Goal: Information Seeking & Learning: Learn about a topic

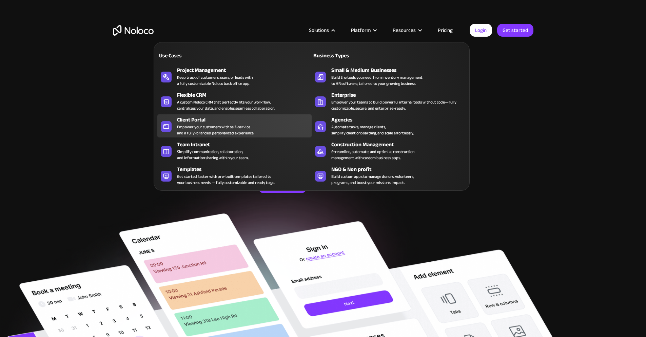
click at [218, 133] on div "Empower your customers with self-service and a fully-branded personalized exper…" at bounding box center [215, 130] width 77 height 12
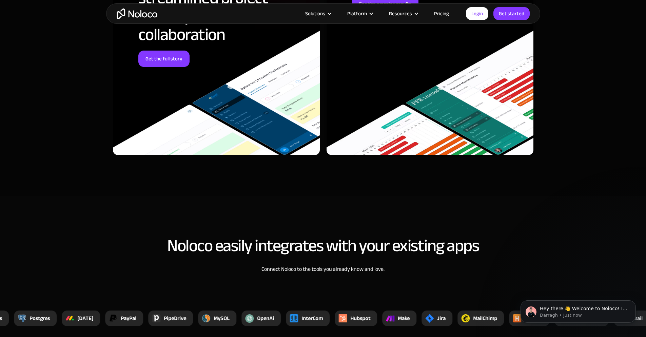
click at [449, 11] on link "Pricing" at bounding box center [442, 13] width 32 height 9
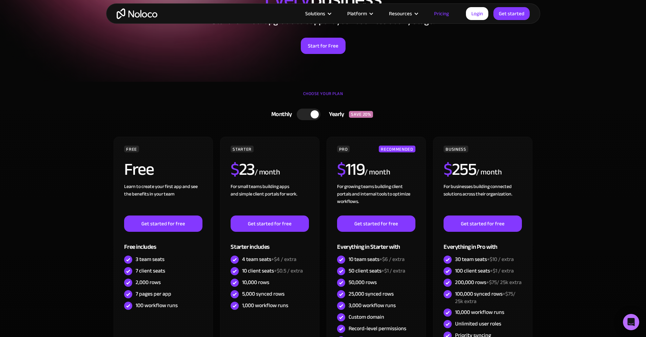
scroll to position [136, 0]
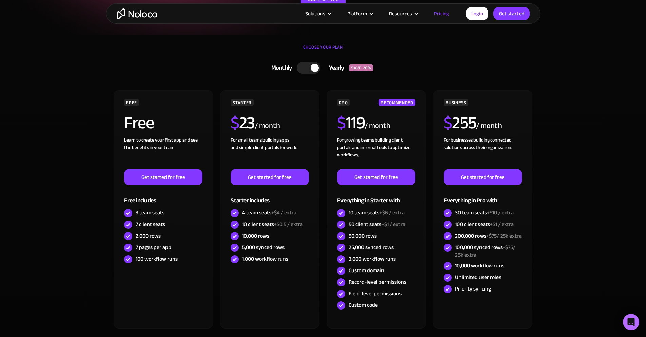
click at [311, 71] on div at bounding box center [309, 68] width 24 height 12
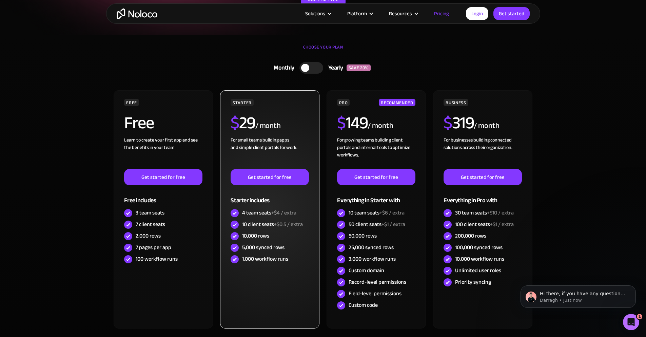
scroll to position [0, 0]
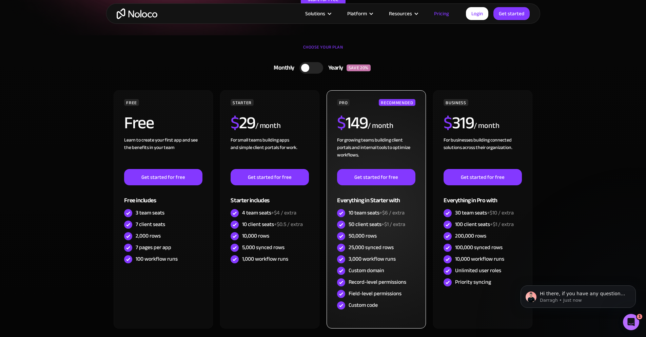
click at [362, 131] on h2 "$ 149" at bounding box center [352, 122] width 31 height 17
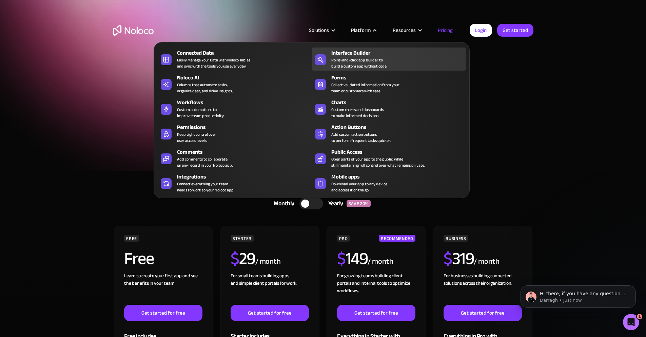
click at [361, 60] on div "Point-and-click app builder to build a custom app without code." at bounding box center [359, 63] width 56 height 12
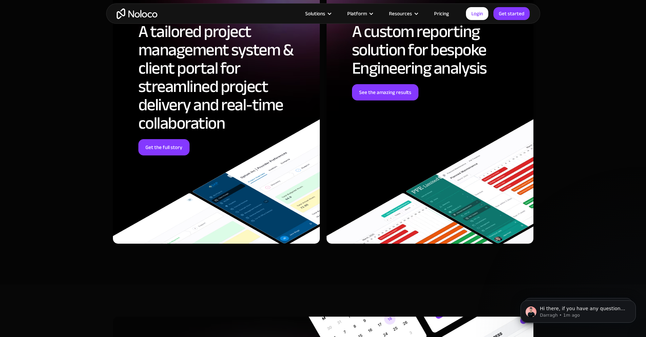
scroll to position [1899, 0]
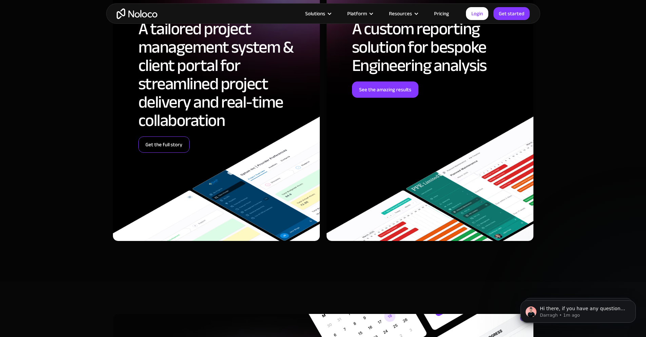
click at [162, 140] on link "Get the full story" at bounding box center [163, 144] width 51 height 16
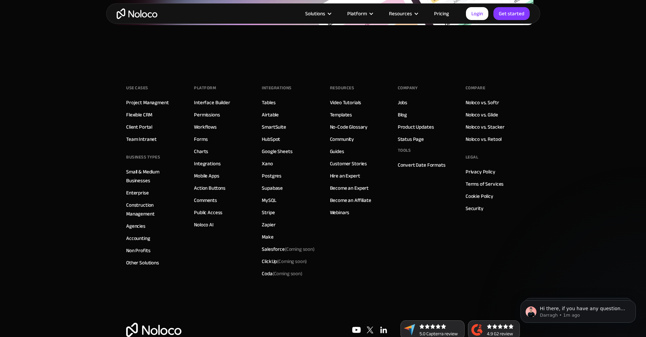
scroll to position [2984, 0]
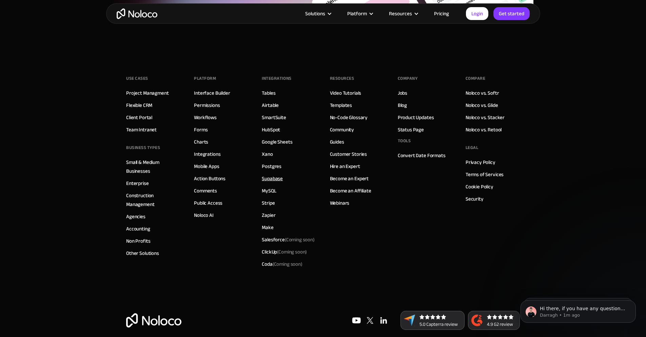
click at [272, 176] on link "Supabase" at bounding box center [272, 178] width 21 height 9
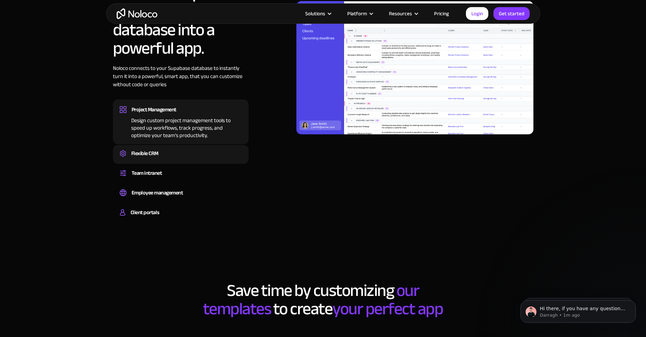
scroll to position [543, 0]
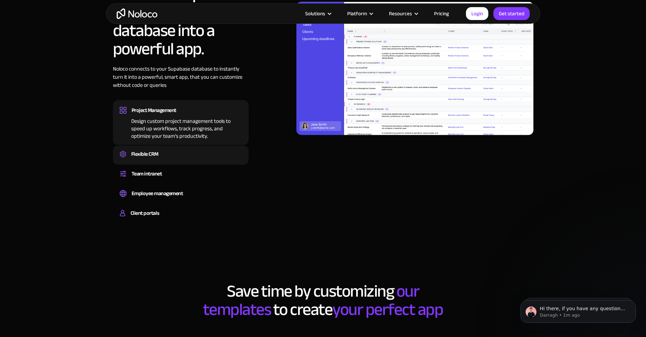
click at [180, 155] on div "Flexible CRM" at bounding box center [181, 154] width 122 height 10
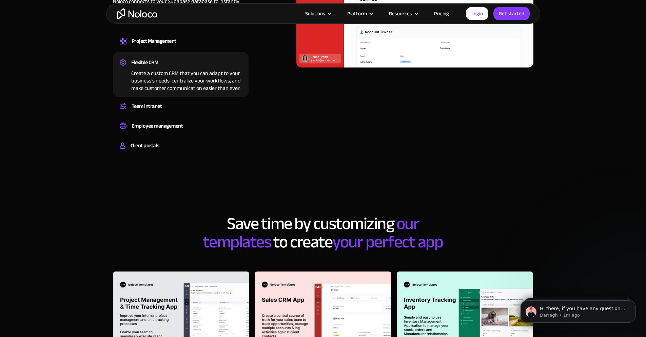
scroll to position [610, 0]
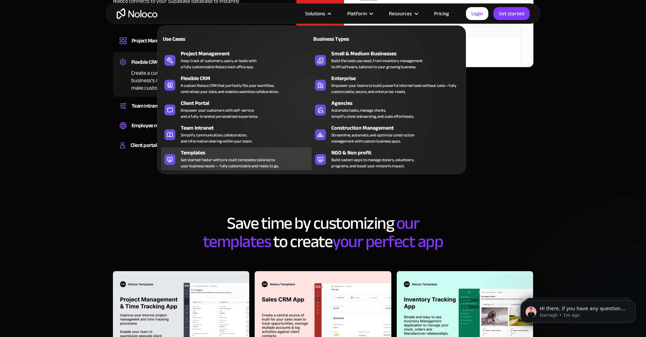
click at [240, 160] on div "Get started faster with pre-built templates tailored to your business needs — f…" at bounding box center [230, 163] width 98 height 12
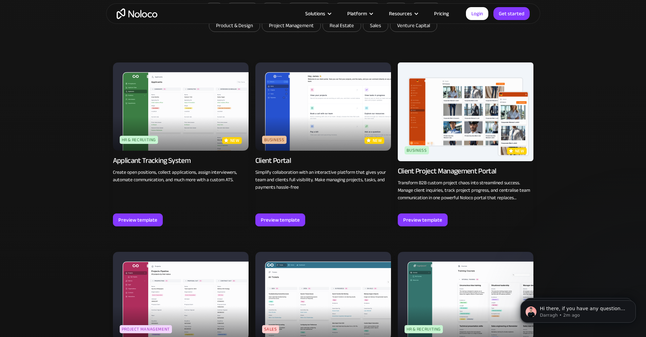
scroll to position [475, 0]
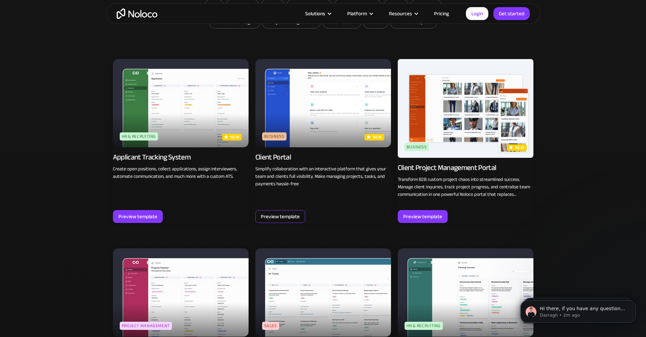
click at [283, 212] on div "Preview template" at bounding box center [280, 216] width 39 height 9
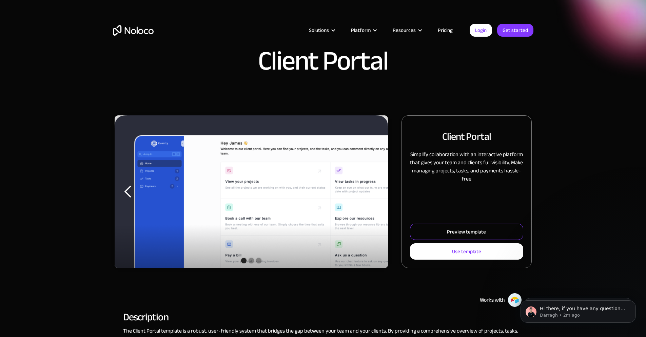
click at [446, 236] on link "Preview template" at bounding box center [466, 231] width 113 height 16
